Goal: Information Seeking & Learning: Learn about a topic

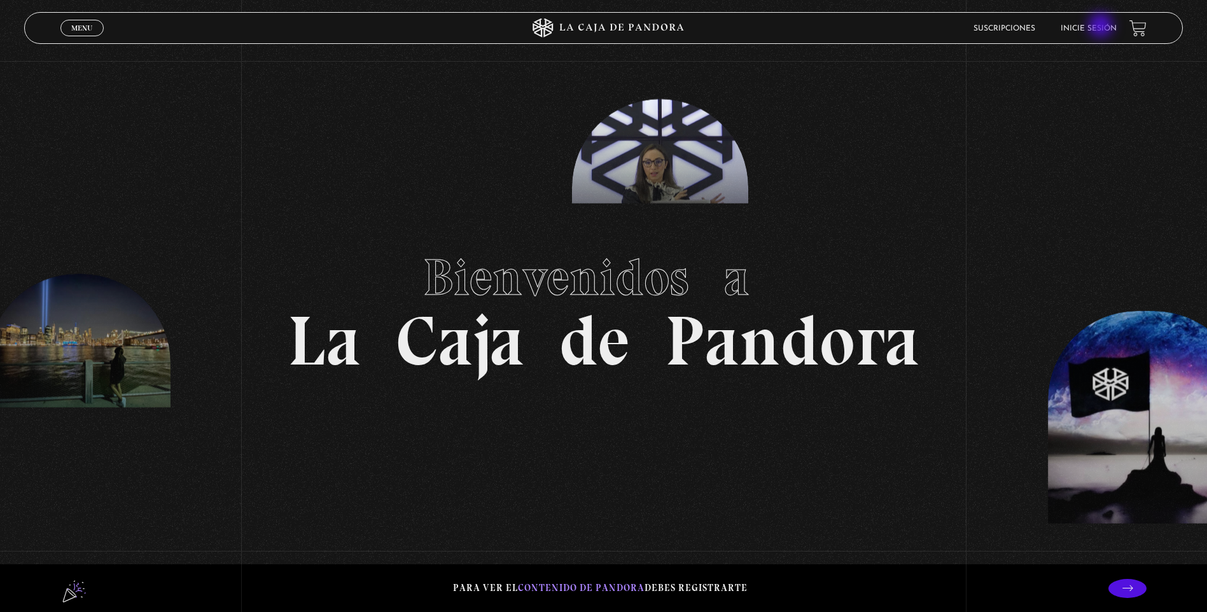
click at [1100, 27] on link "Inicie sesión" at bounding box center [1089, 29] width 56 height 8
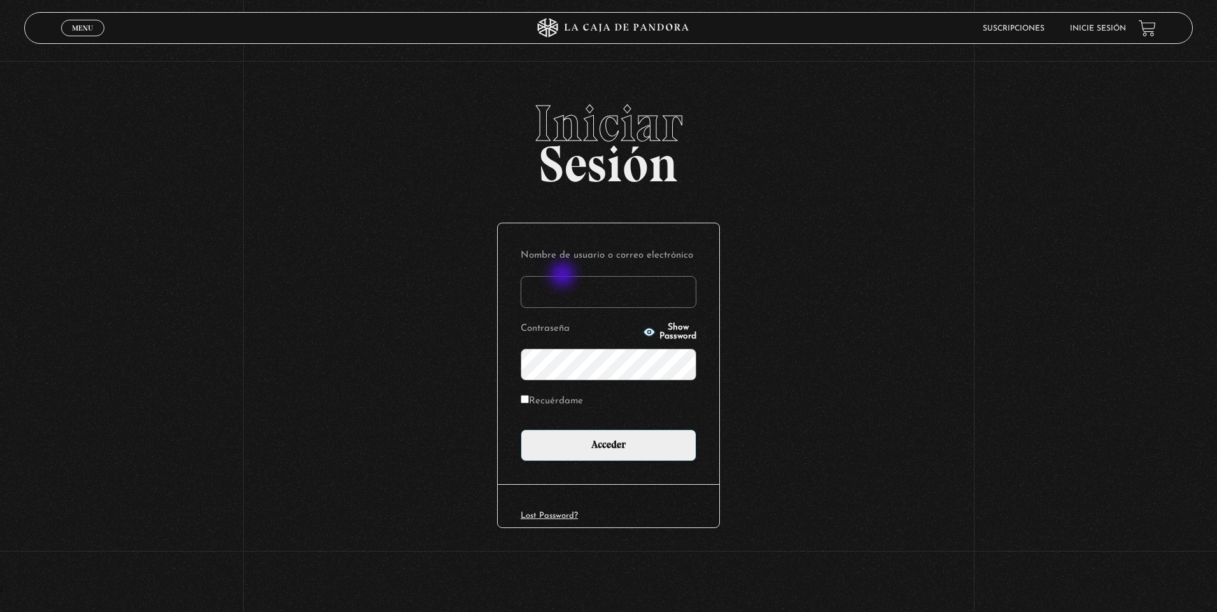
click at [577, 293] on input "Nombre de usuario o correo electrónico" at bounding box center [609, 292] width 176 height 32
type input "olirojasu@gmail.com"
click at [521, 430] on input "Acceder" at bounding box center [609, 446] width 176 height 32
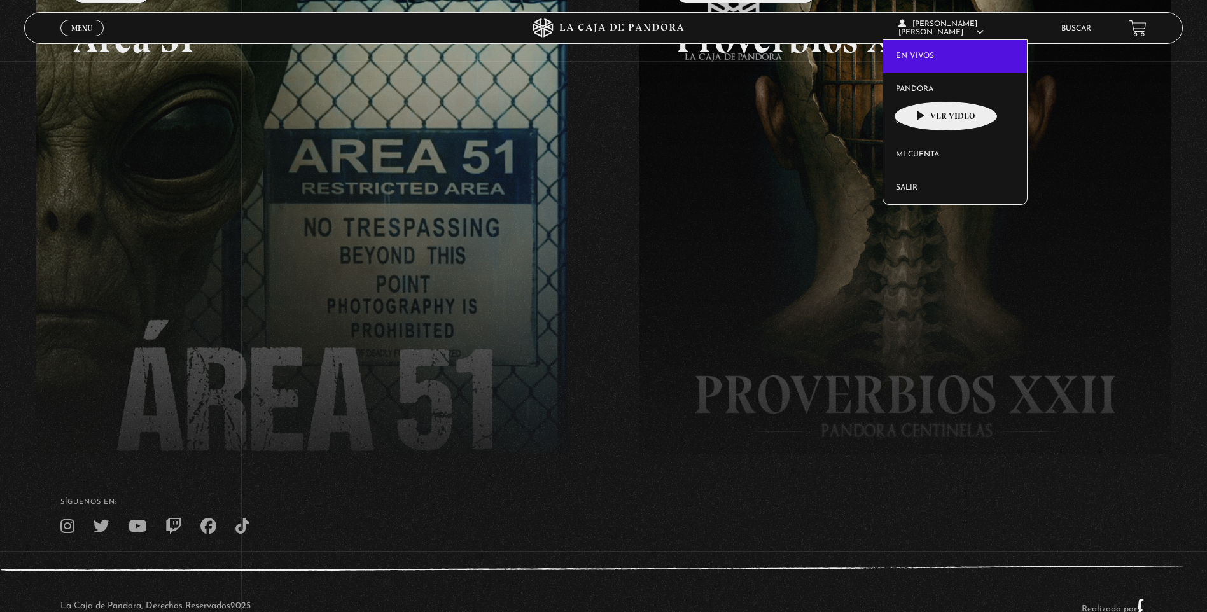
scroll to position [255, 0]
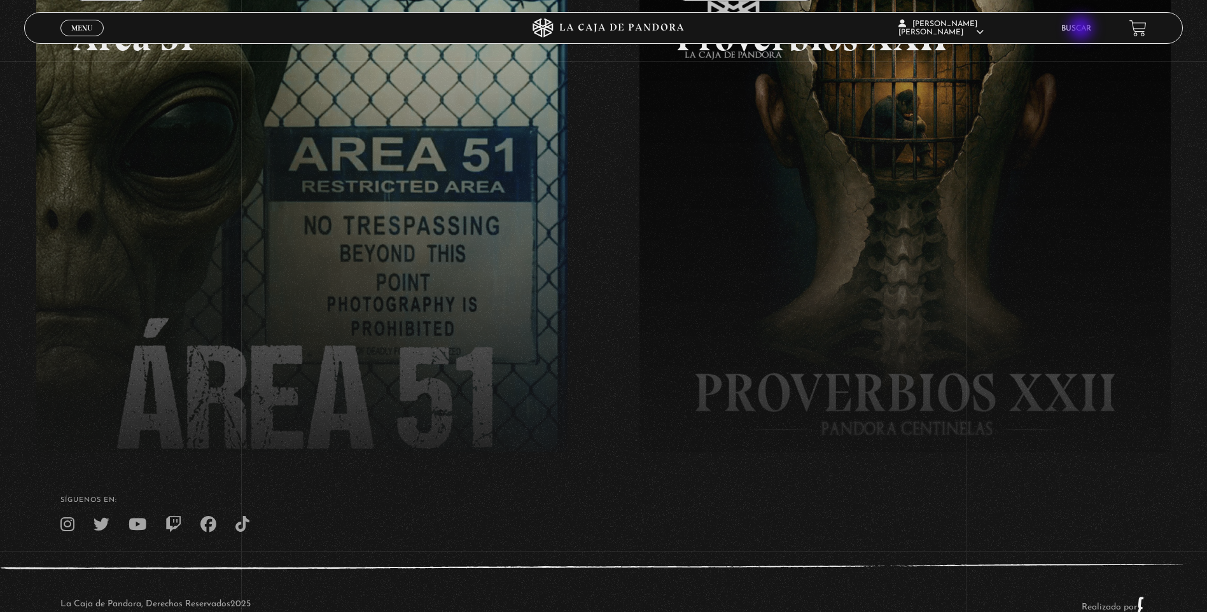
click at [1083, 29] on link "Buscar" at bounding box center [1077, 29] width 30 height 8
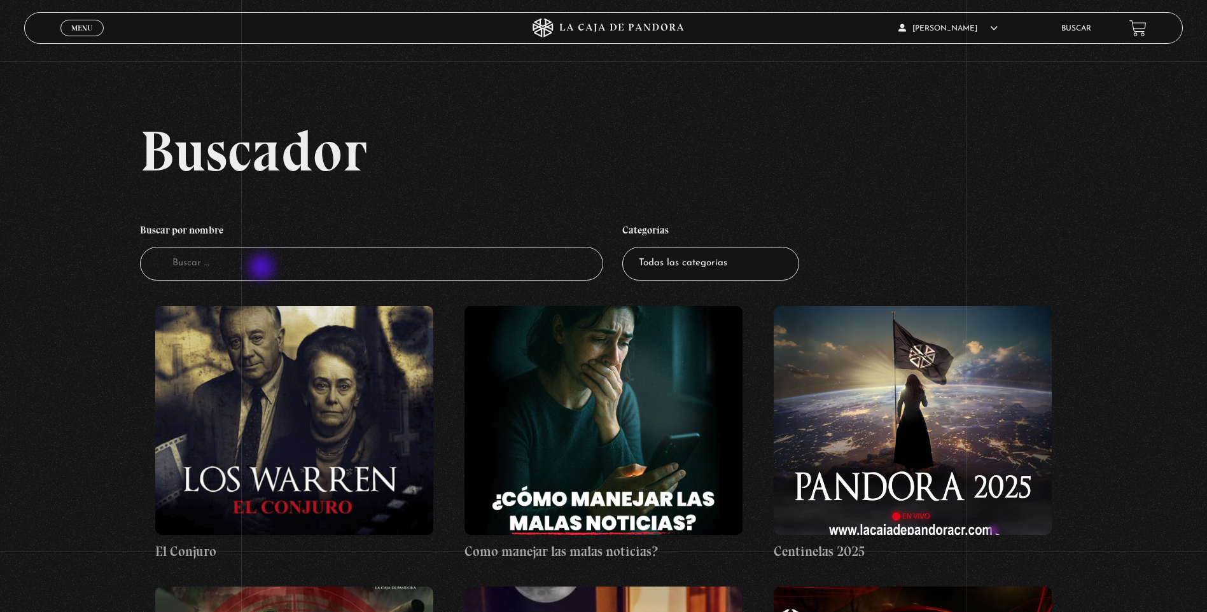
click at [263, 269] on input "Buscador" at bounding box center [371, 264] width 463 height 34
type input "guerra espi"
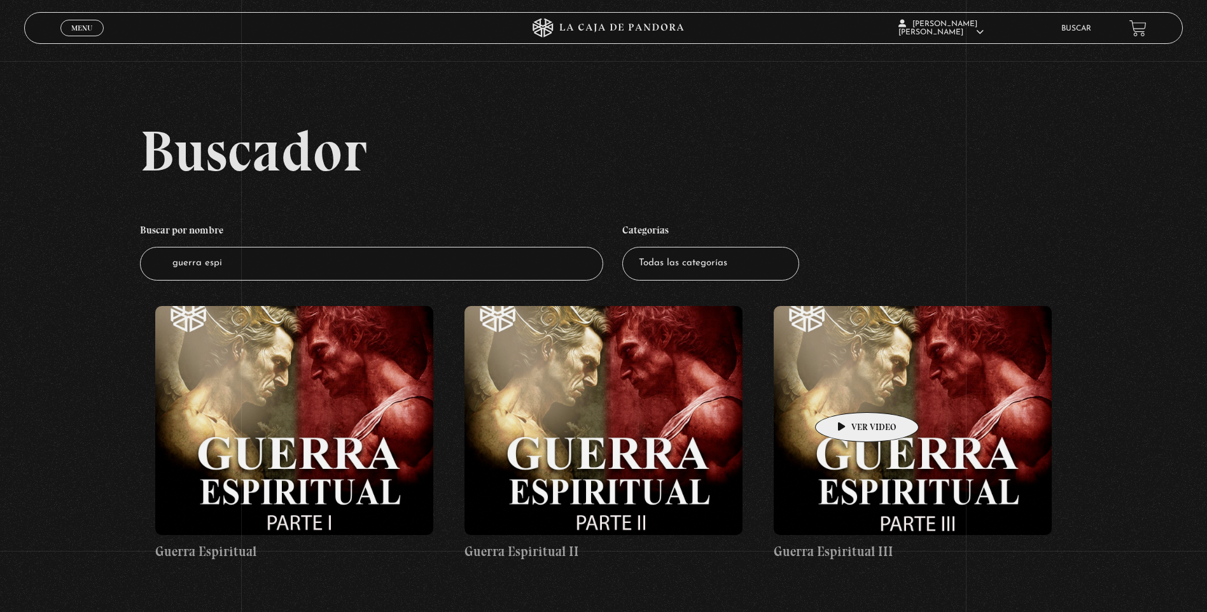
click at [850, 393] on figure at bounding box center [913, 420] width 278 height 229
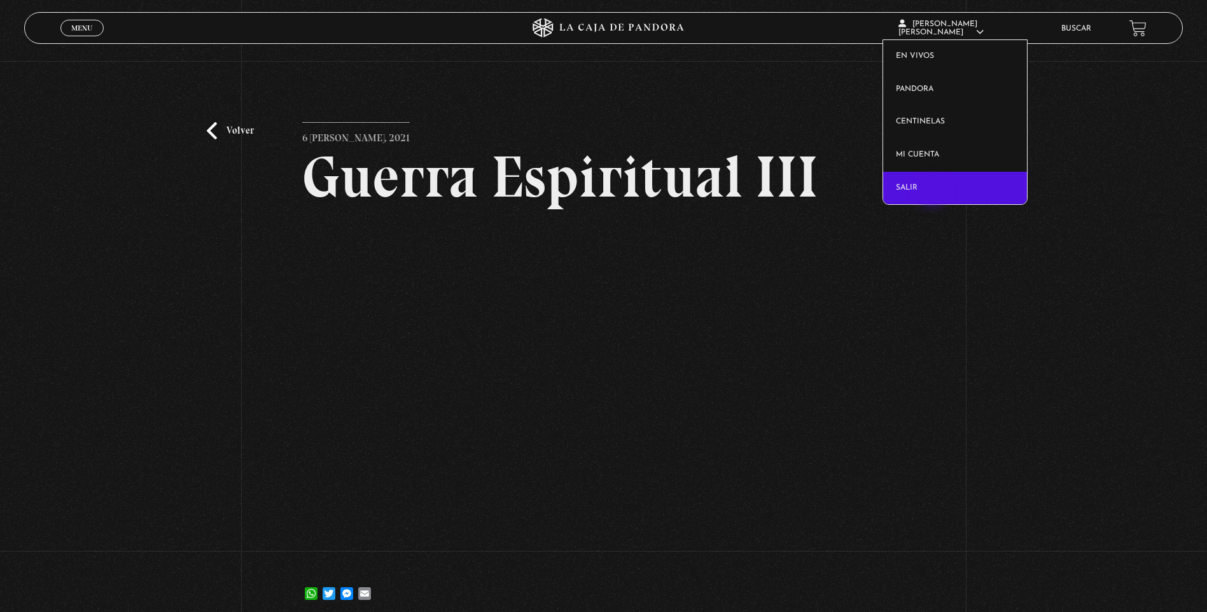
click at [934, 193] on link "Salir" at bounding box center [955, 188] width 144 height 33
